Goal: Task Accomplishment & Management: Use online tool/utility

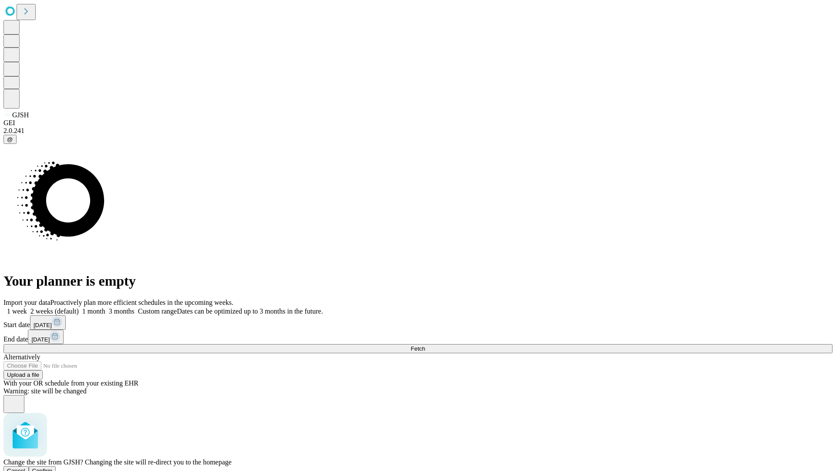
click at [53, 467] on span "Confirm" at bounding box center [42, 470] width 20 height 7
click at [105, 307] on label "1 month" at bounding box center [92, 310] width 27 height 7
click at [425, 345] on span "Fetch" at bounding box center [418, 348] width 14 height 7
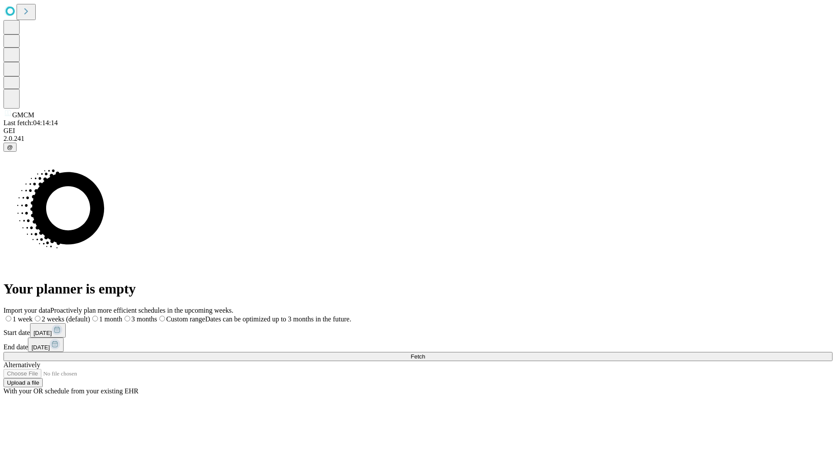
click at [122, 315] on label "1 month" at bounding box center [106, 318] width 32 height 7
click at [425, 353] on span "Fetch" at bounding box center [418, 356] width 14 height 7
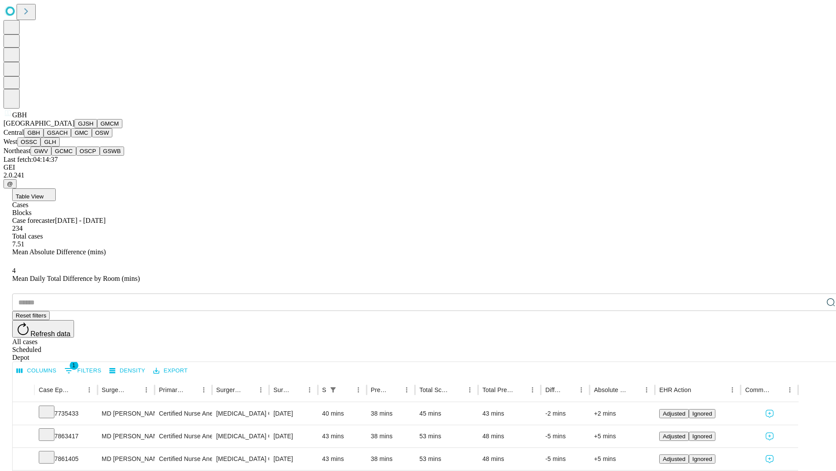
click at [68, 137] on button "GSACH" at bounding box center [57, 132] width 27 height 9
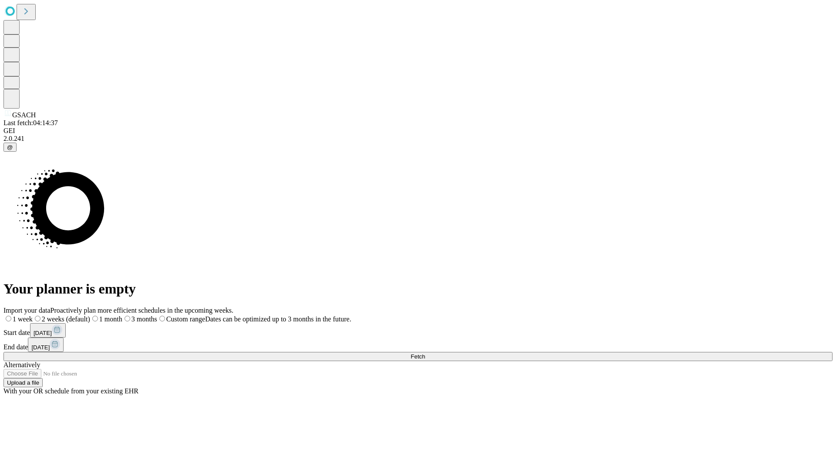
click at [122, 315] on label "1 month" at bounding box center [106, 318] width 32 height 7
click at [425, 353] on span "Fetch" at bounding box center [418, 356] width 14 height 7
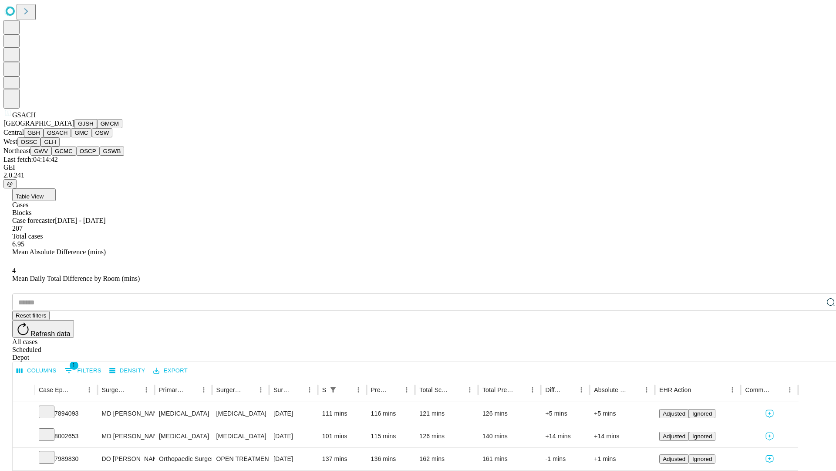
click at [71, 137] on button "GMC" at bounding box center [81, 132] width 20 height 9
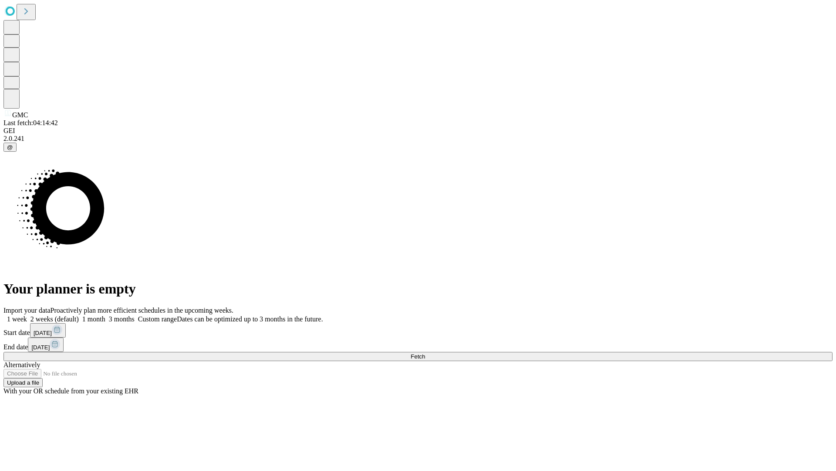
click at [105, 315] on label "1 month" at bounding box center [92, 318] width 27 height 7
click at [425, 353] on span "Fetch" at bounding box center [418, 356] width 14 height 7
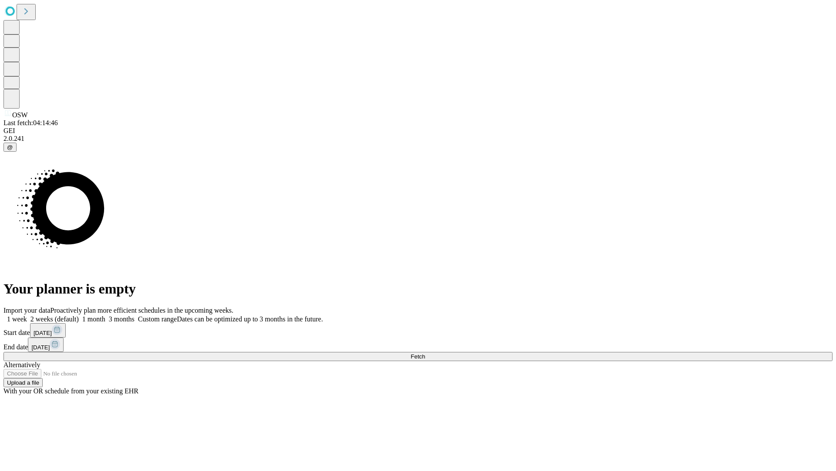
click at [105, 315] on label "1 month" at bounding box center [92, 318] width 27 height 7
click at [425, 353] on span "Fetch" at bounding box center [418, 356] width 14 height 7
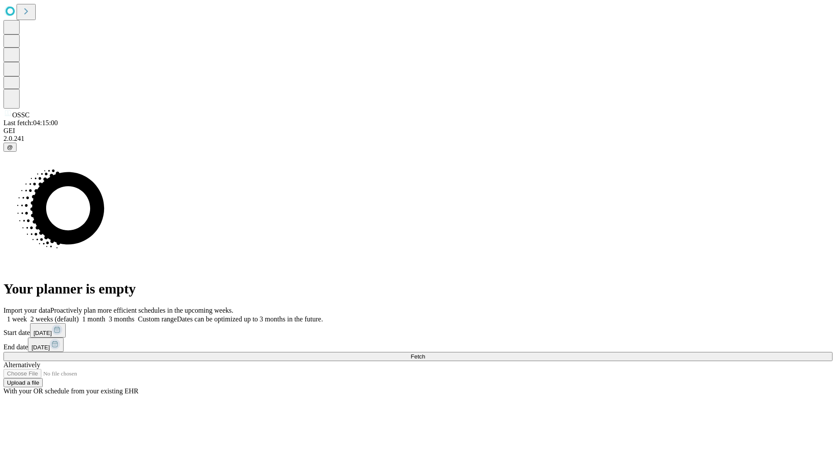
click at [105, 315] on label "1 month" at bounding box center [92, 318] width 27 height 7
click at [425, 353] on span "Fetch" at bounding box center [418, 356] width 14 height 7
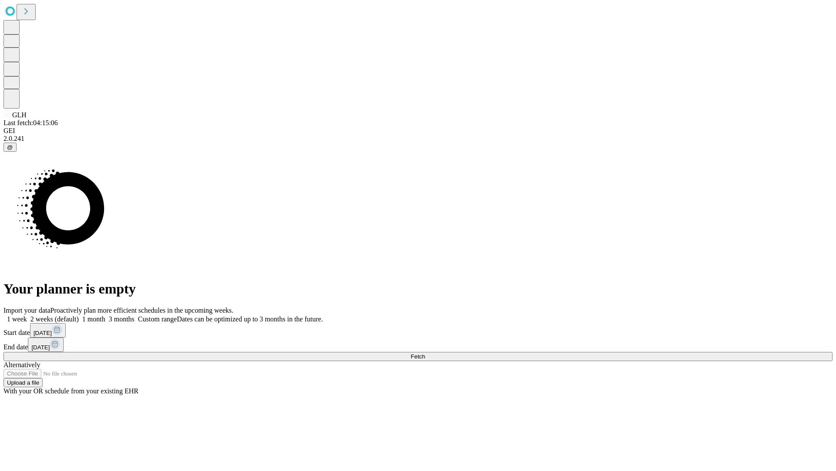
click at [105, 315] on label "1 month" at bounding box center [92, 318] width 27 height 7
click at [425, 353] on span "Fetch" at bounding box center [418, 356] width 14 height 7
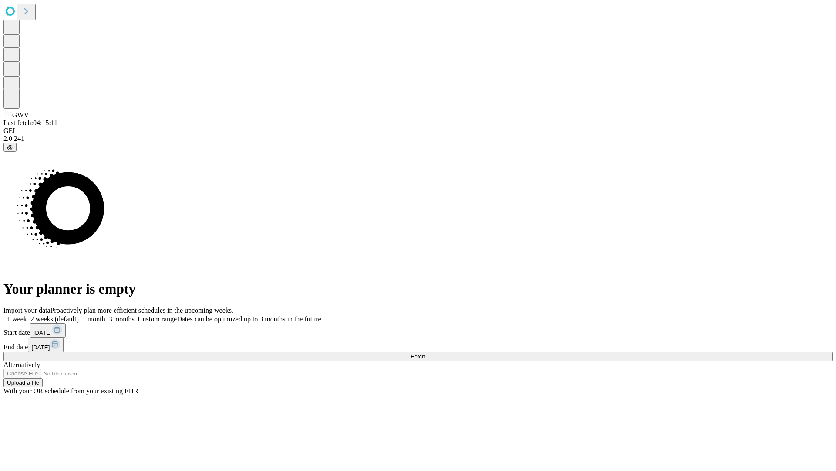
click at [105, 315] on label "1 month" at bounding box center [92, 318] width 27 height 7
click at [425, 353] on span "Fetch" at bounding box center [418, 356] width 14 height 7
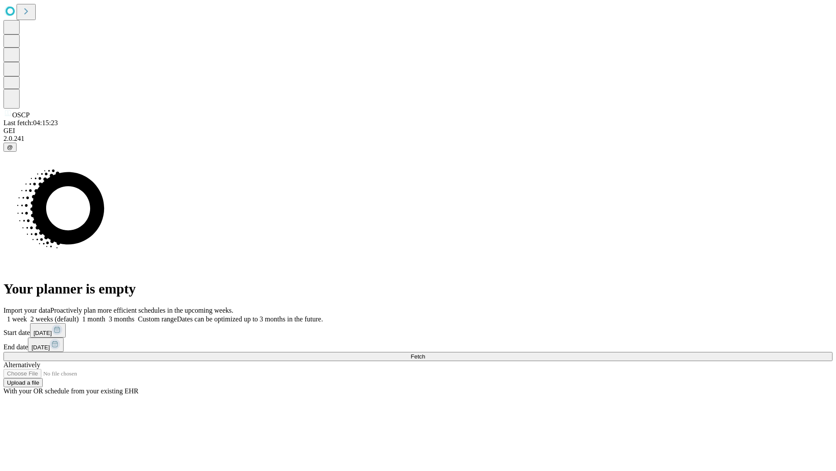
click at [105, 315] on label "1 month" at bounding box center [92, 318] width 27 height 7
click at [425, 353] on span "Fetch" at bounding box center [418, 356] width 14 height 7
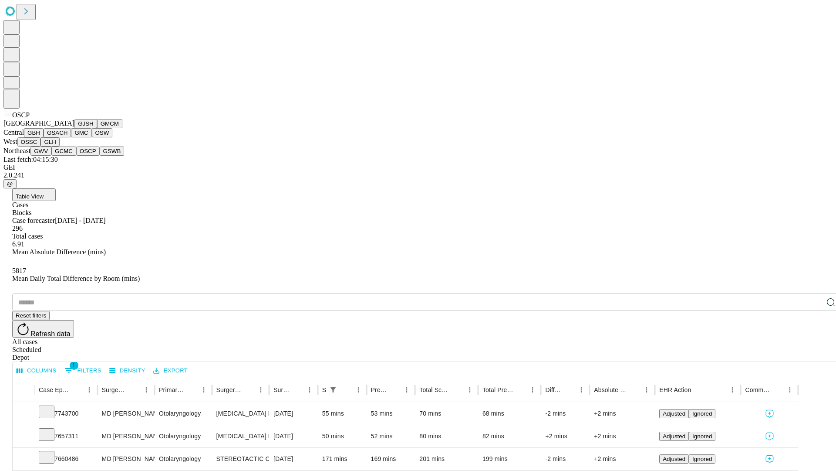
click at [100, 156] on button "GSWB" at bounding box center [112, 150] width 25 height 9
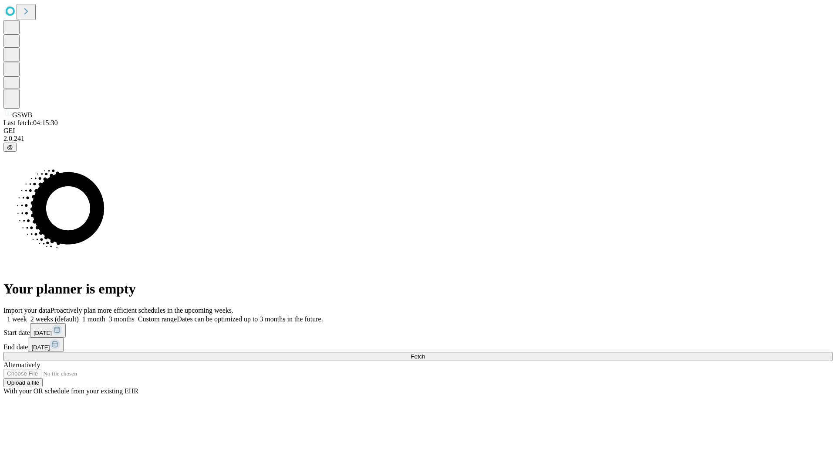
click at [105, 315] on label "1 month" at bounding box center [92, 318] width 27 height 7
click at [425, 353] on span "Fetch" at bounding box center [418, 356] width 14 height 7
